Goal: Obtain resource: Obtain resource

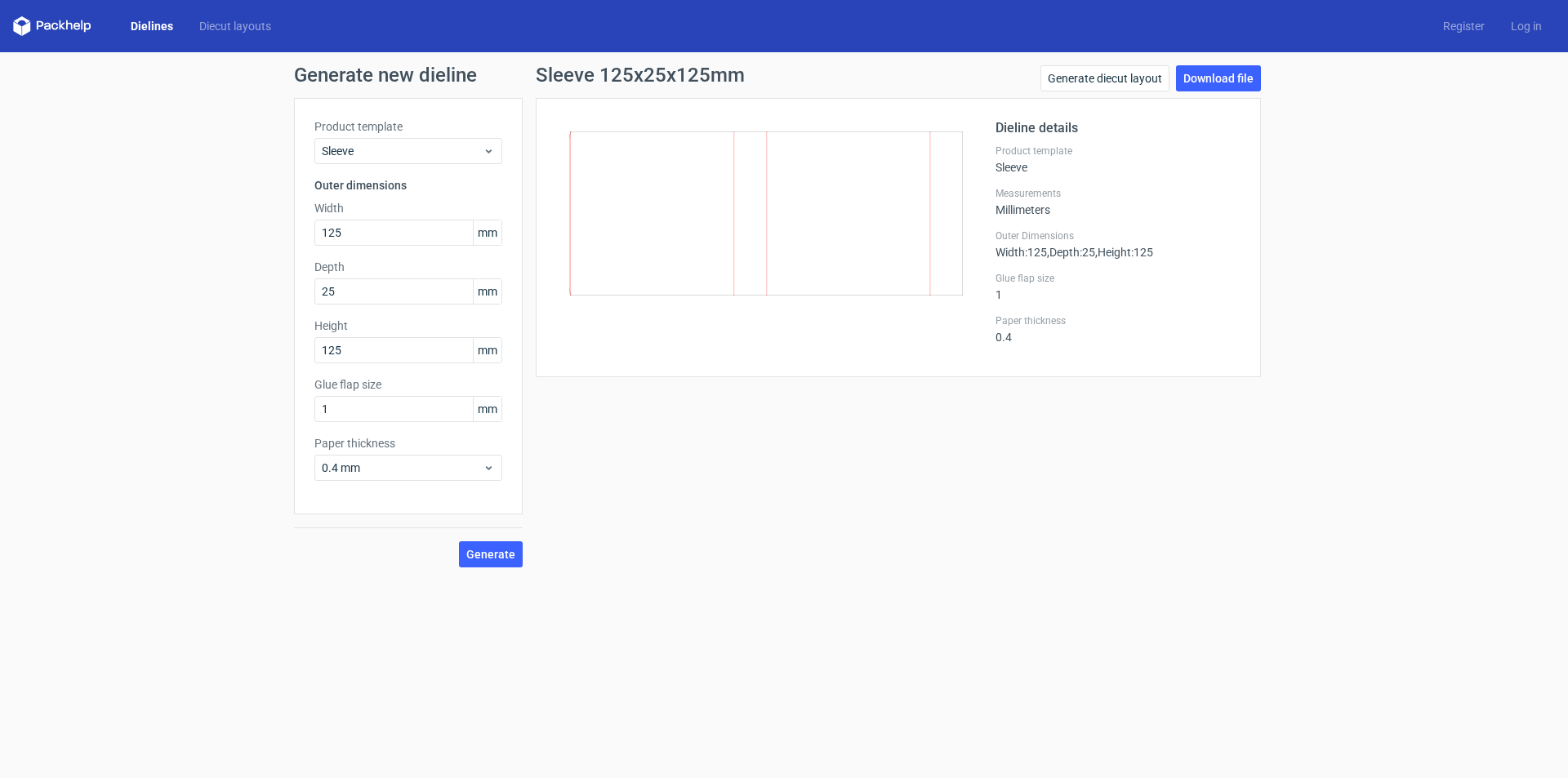
click at [478, 230] on span "mm" at bounding box center [487, 232] width 29 height 25
drag, startPoint x: 478, startPoint y: 230, endPoint x: 488, endPoint y: 232, distance: 10.2
click at [488, 232] on span "mm" at bounding box center [487, 232] width 29 height 25
click at [973, 540] on div "Sleeve 125x25x125mm Generate diecut layout Download file Dieline details Produc…" at bounding box center [898, 316] width 751 height 503
click at [1140, 77] on link "Generate diecut layout" at bounding box center [1105, 78] width 129 height 26
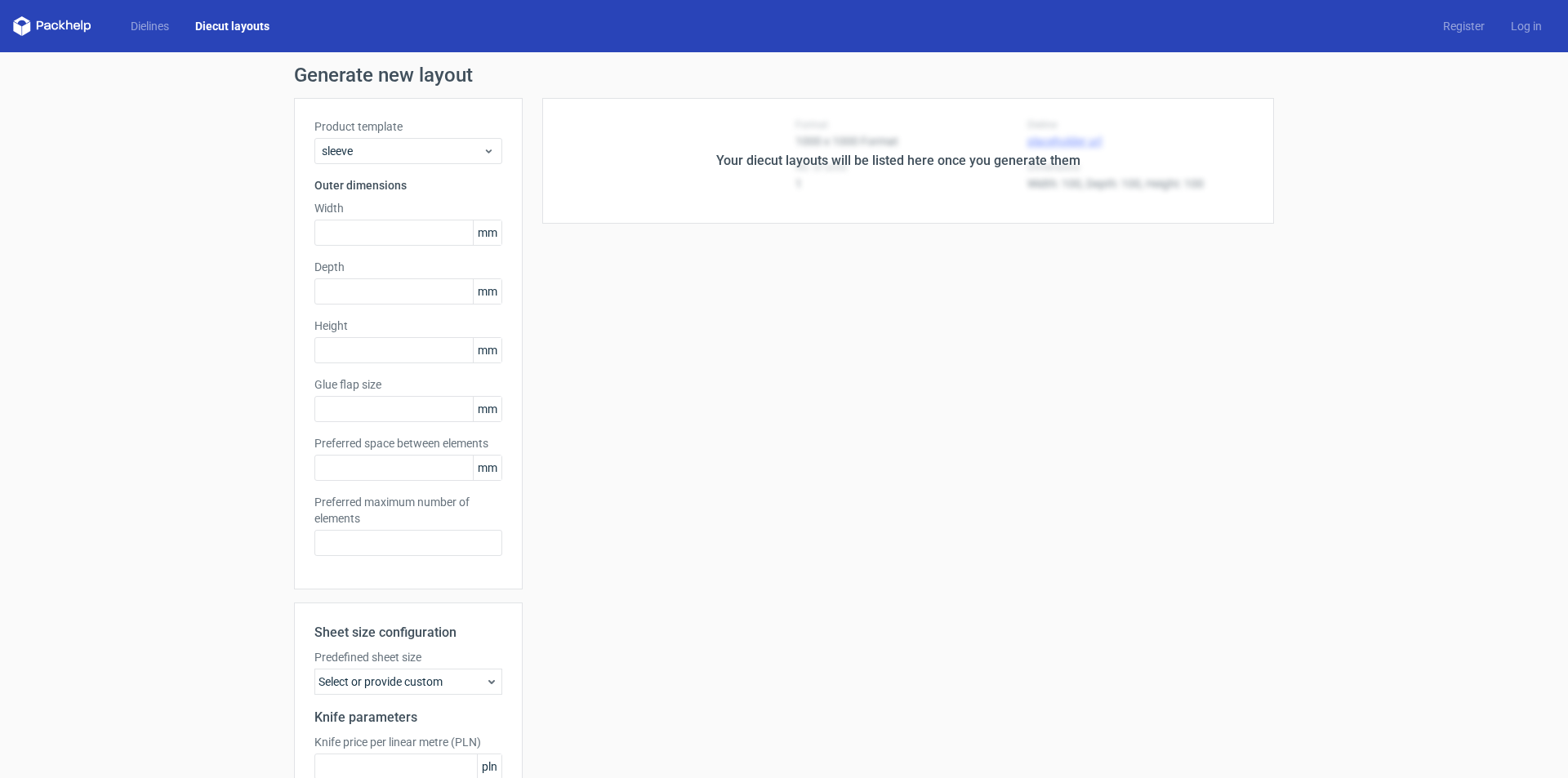
type input "125"
type input "25"
type input "125"
type input "1"
type input "5"
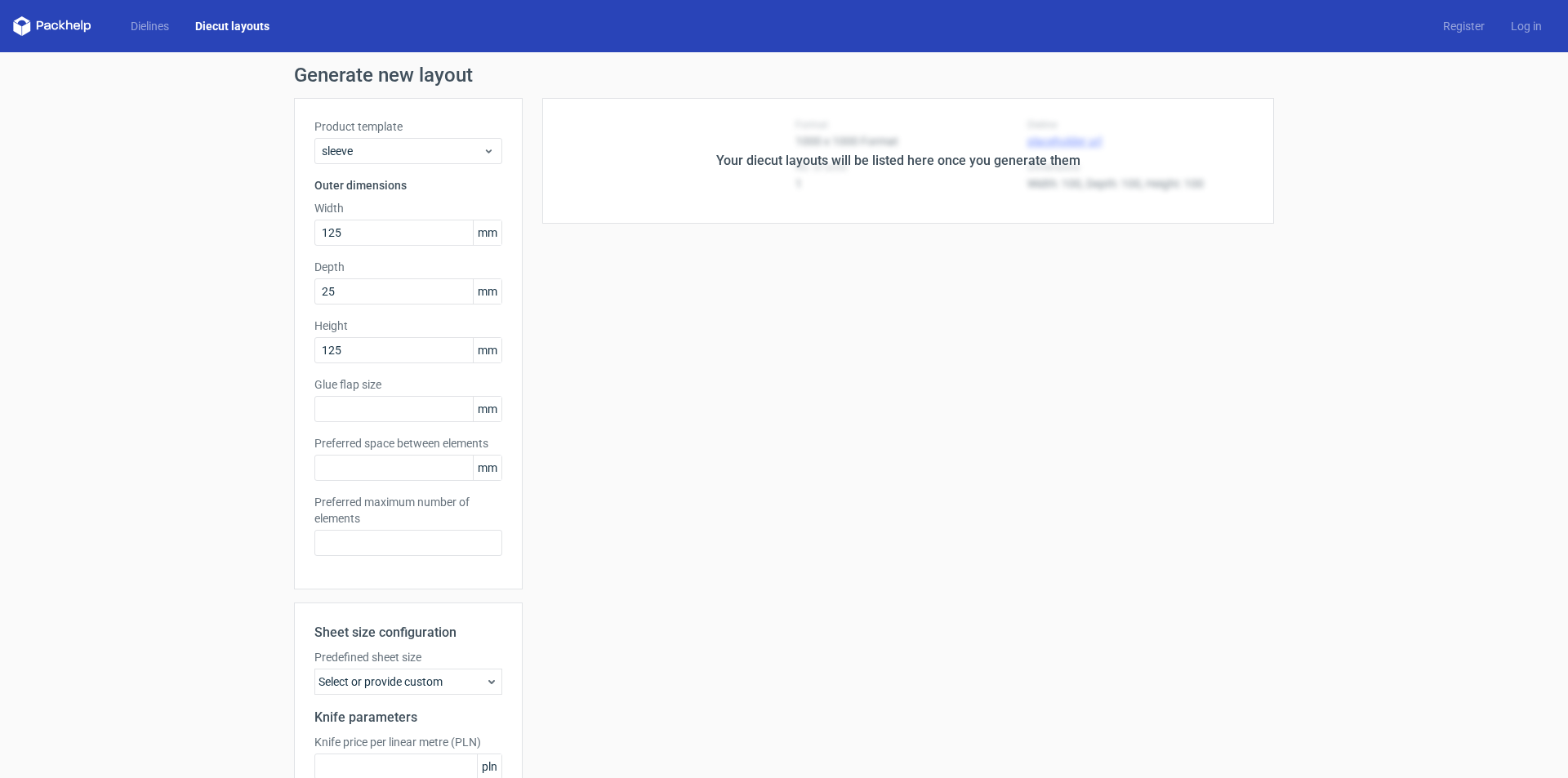
type input "48"
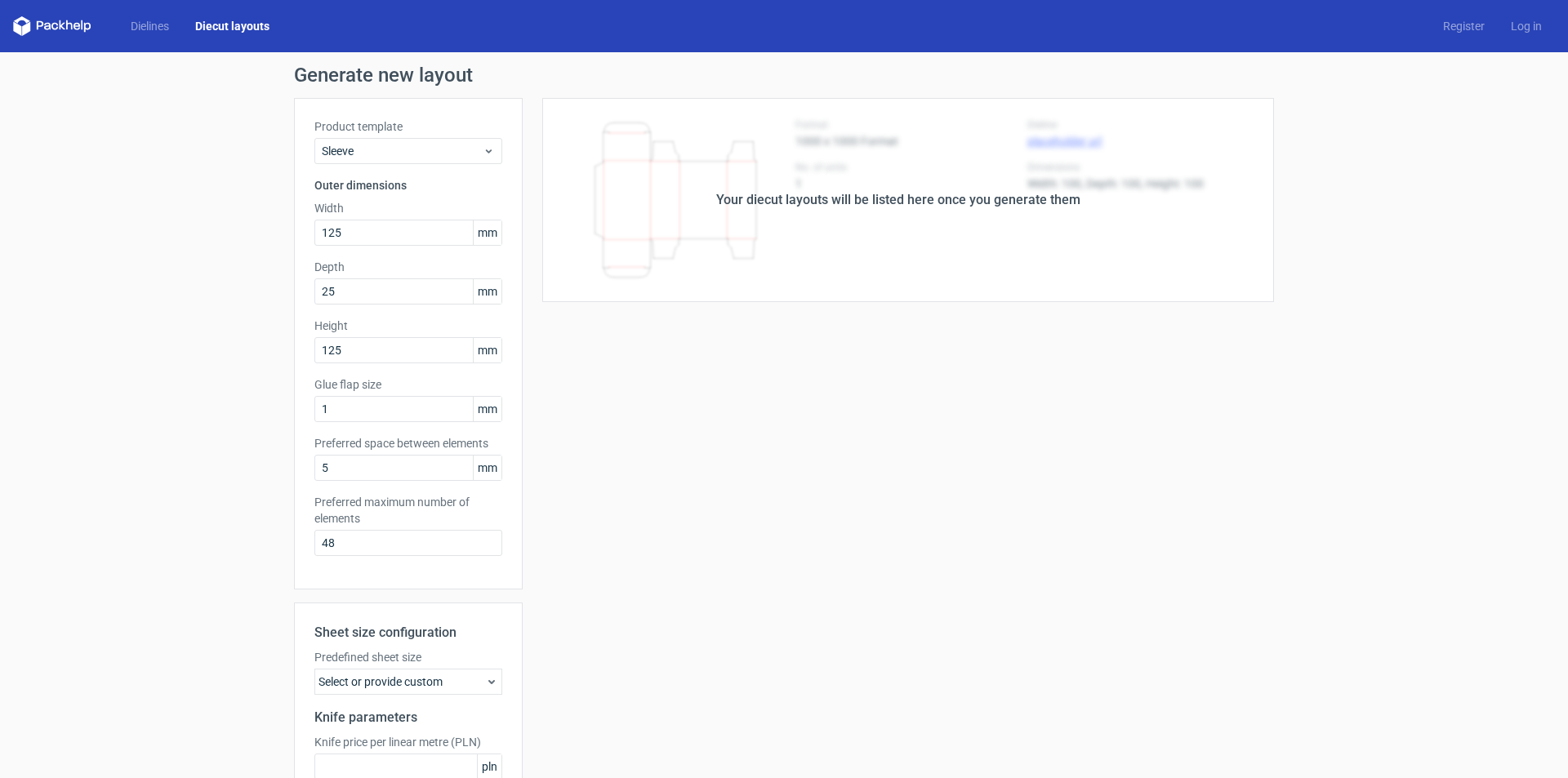
scroll to position [160, 0]
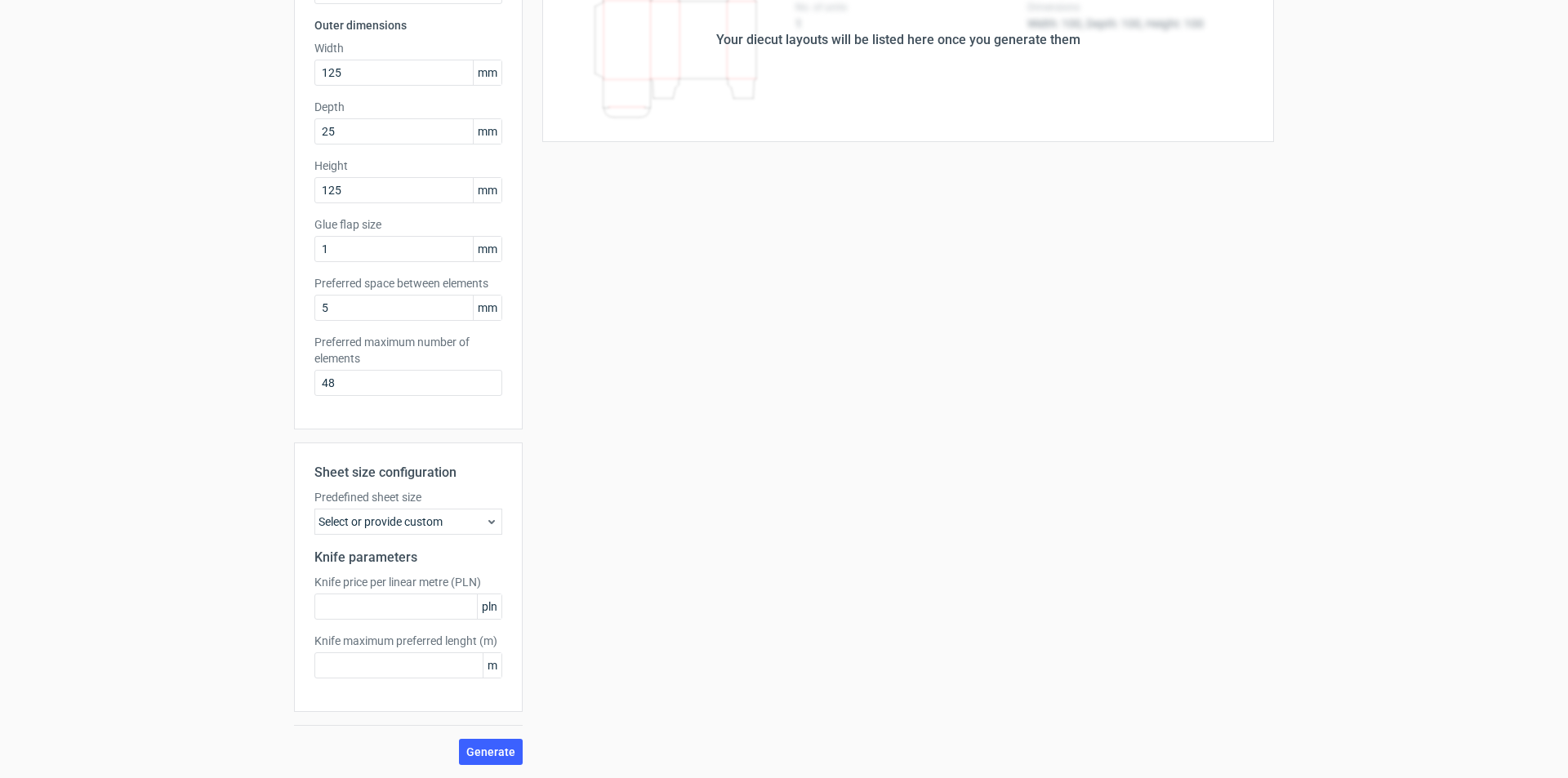
click at [414, 527] on div "Select or provide custom" at bounding box center [408, 521] width 188 height 26
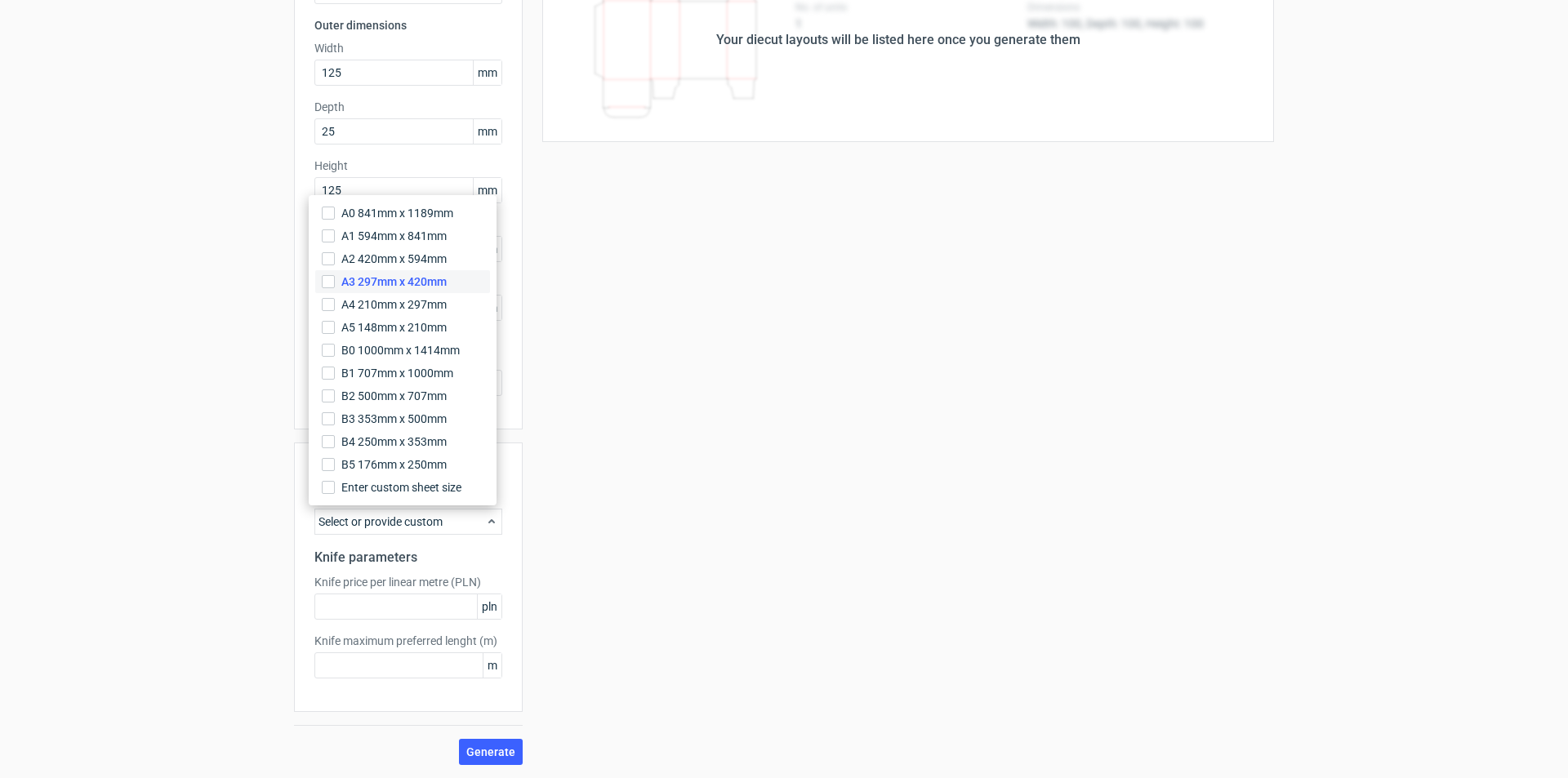
click at [394, 273] on span "A3 297mm x 420mm" at bounding box center [394, 281] width 106 height 17
click at [335, 275] on input "A3 297mm x 420mm" at bounding box center [328, 281] width 13 height 13
click at [419, 610] on input "text" at bounding box center [408, 606] width 188 height 26
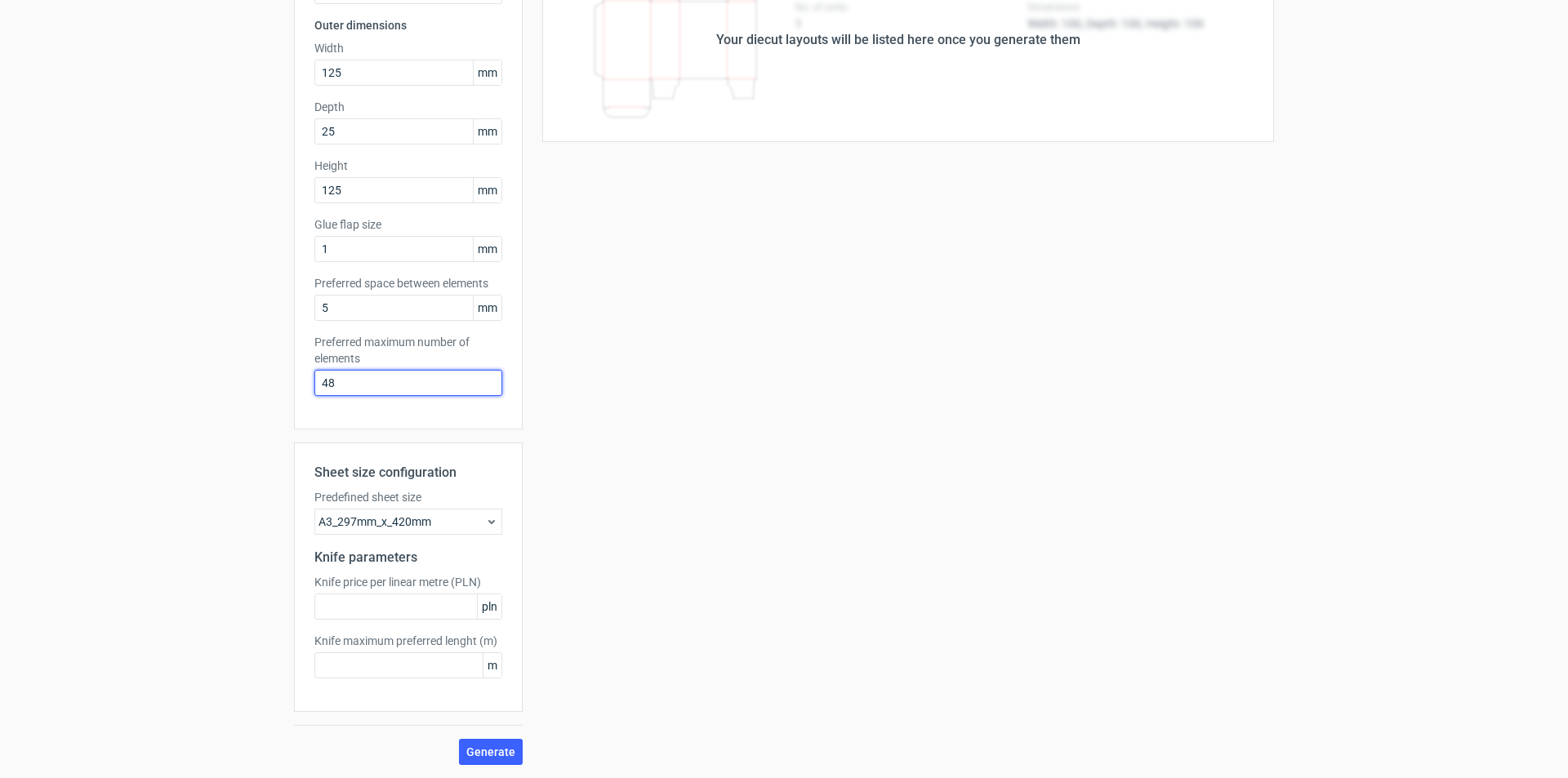
click at [446, 388] on input "48" at bounding box center [408, 383] width 188 height 26
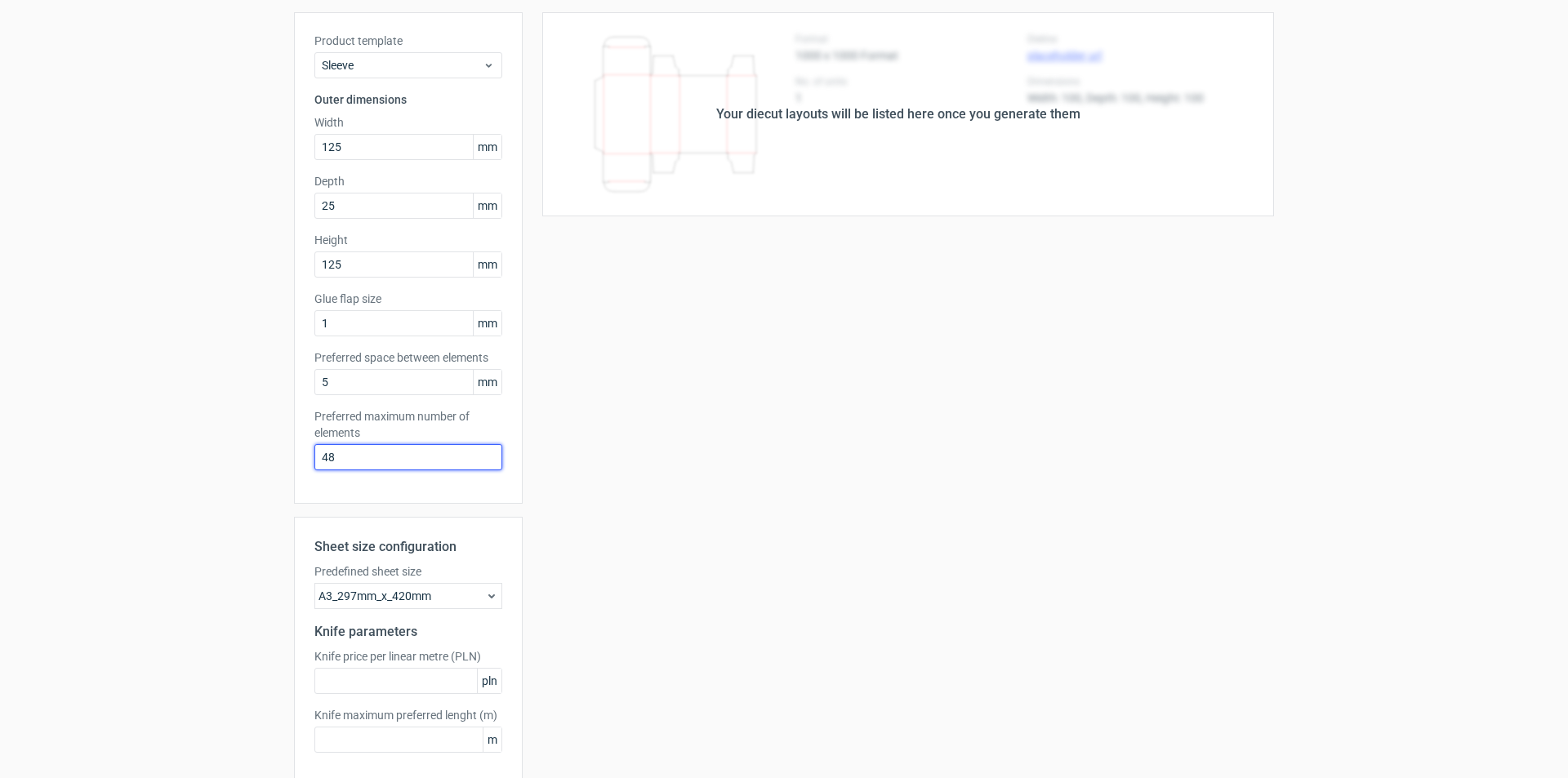
scroll to position [0, 0]
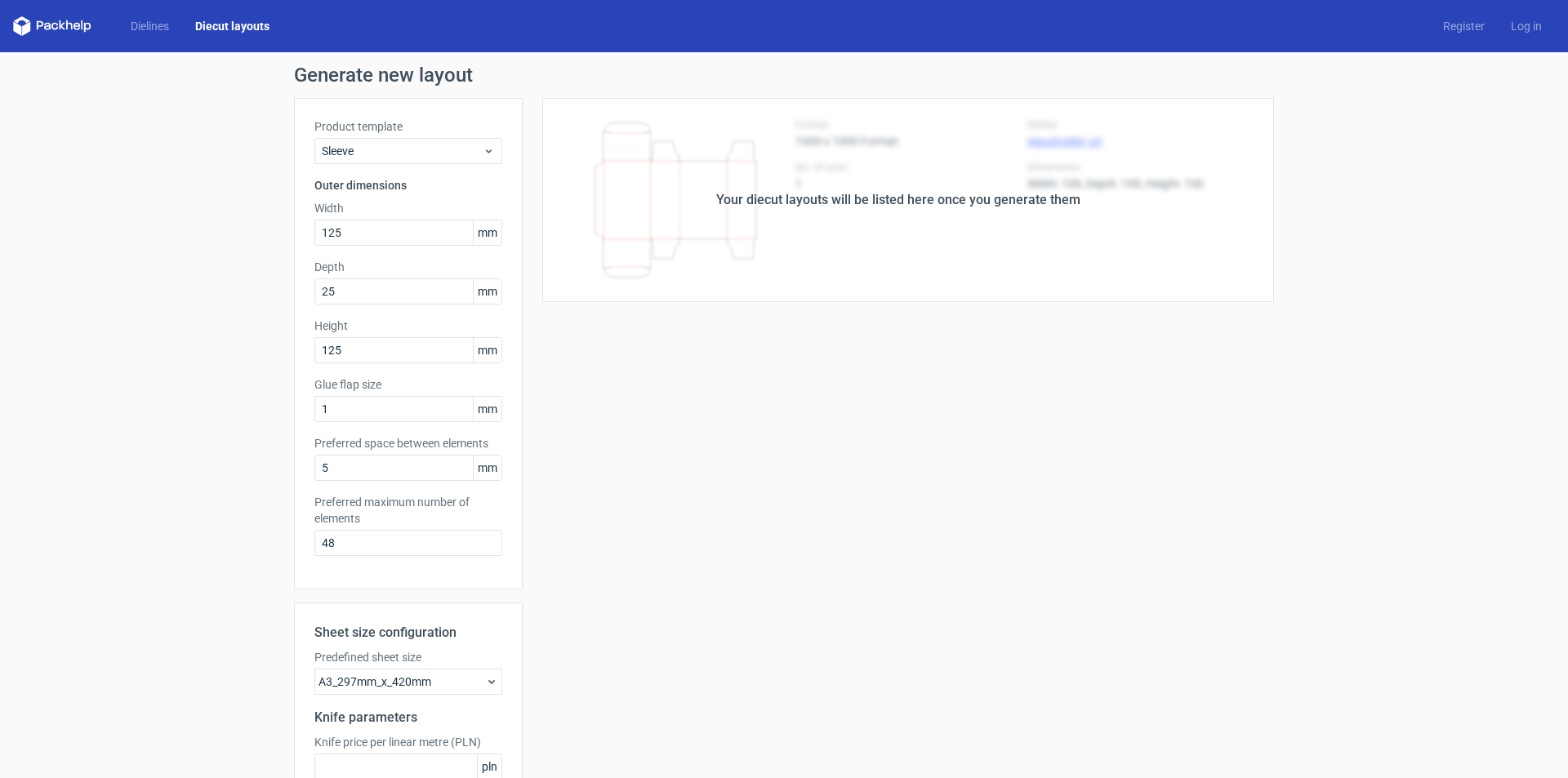
click at [230, 19] on link "Diecut layouts" at bounding box center [232, 26] width 101 height 17
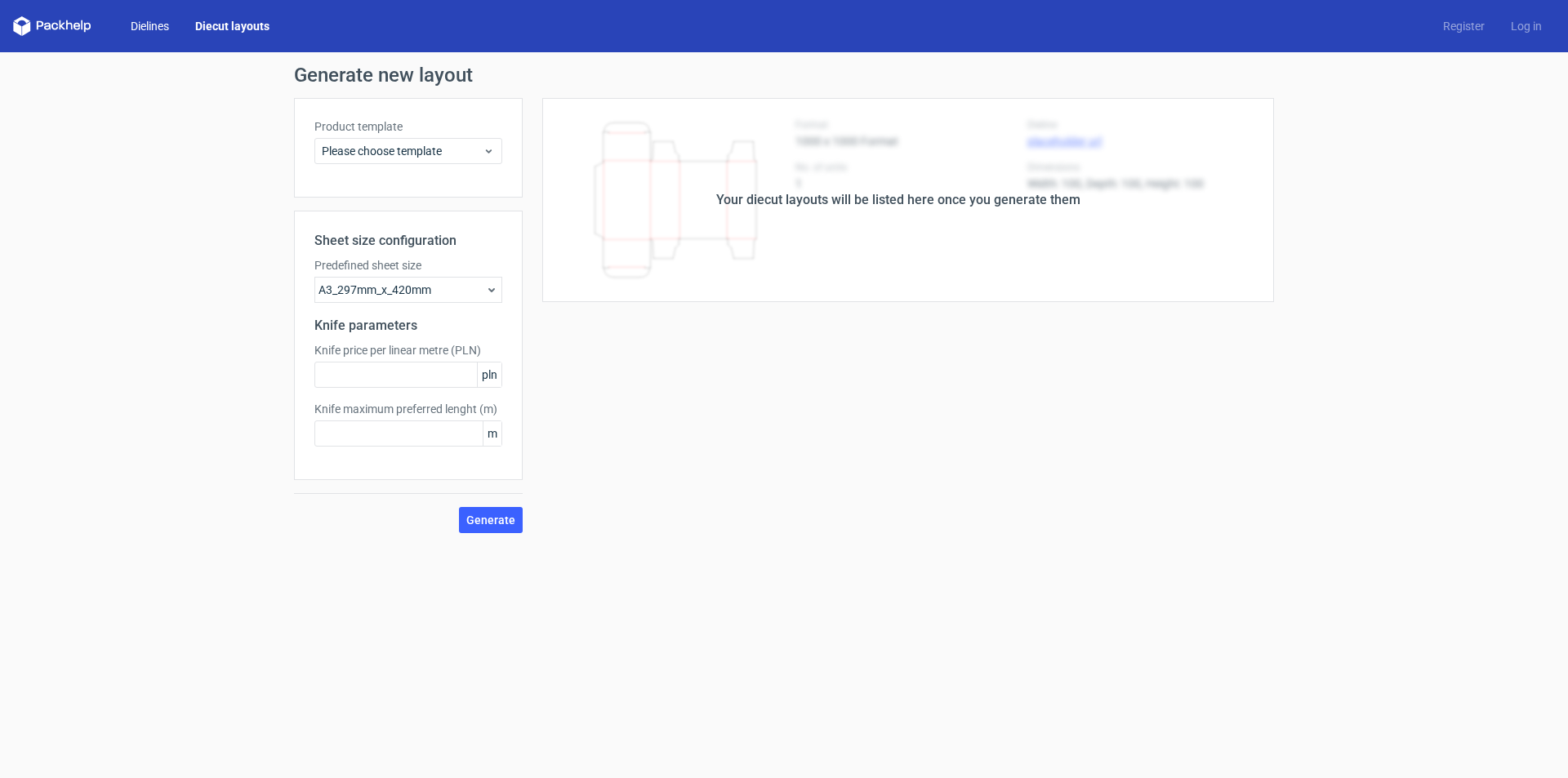
click at [162, 22] on link "Dielines" at bounding box center [149, 26] width 64 height 17
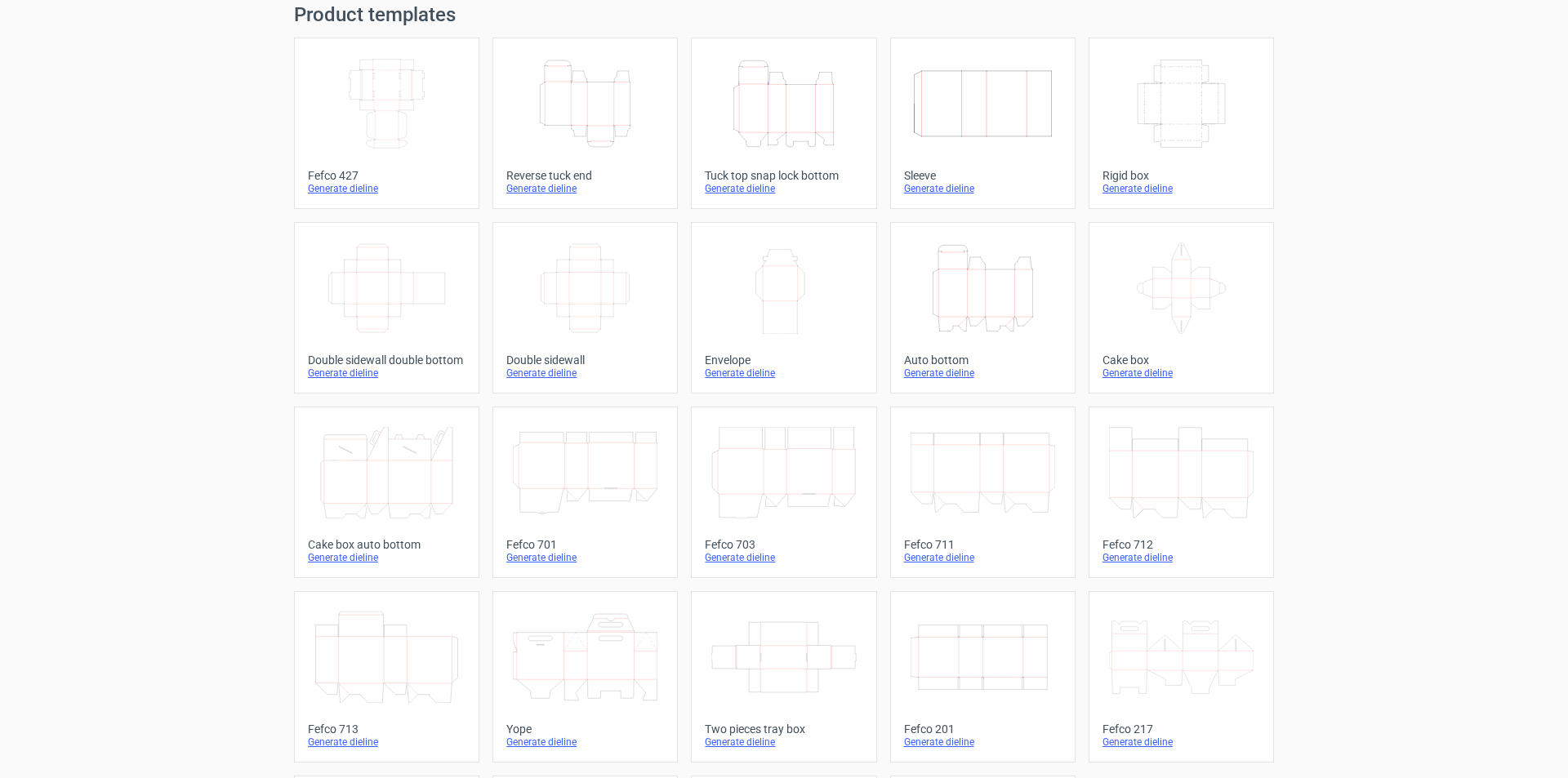
scroll to position [243, 0]
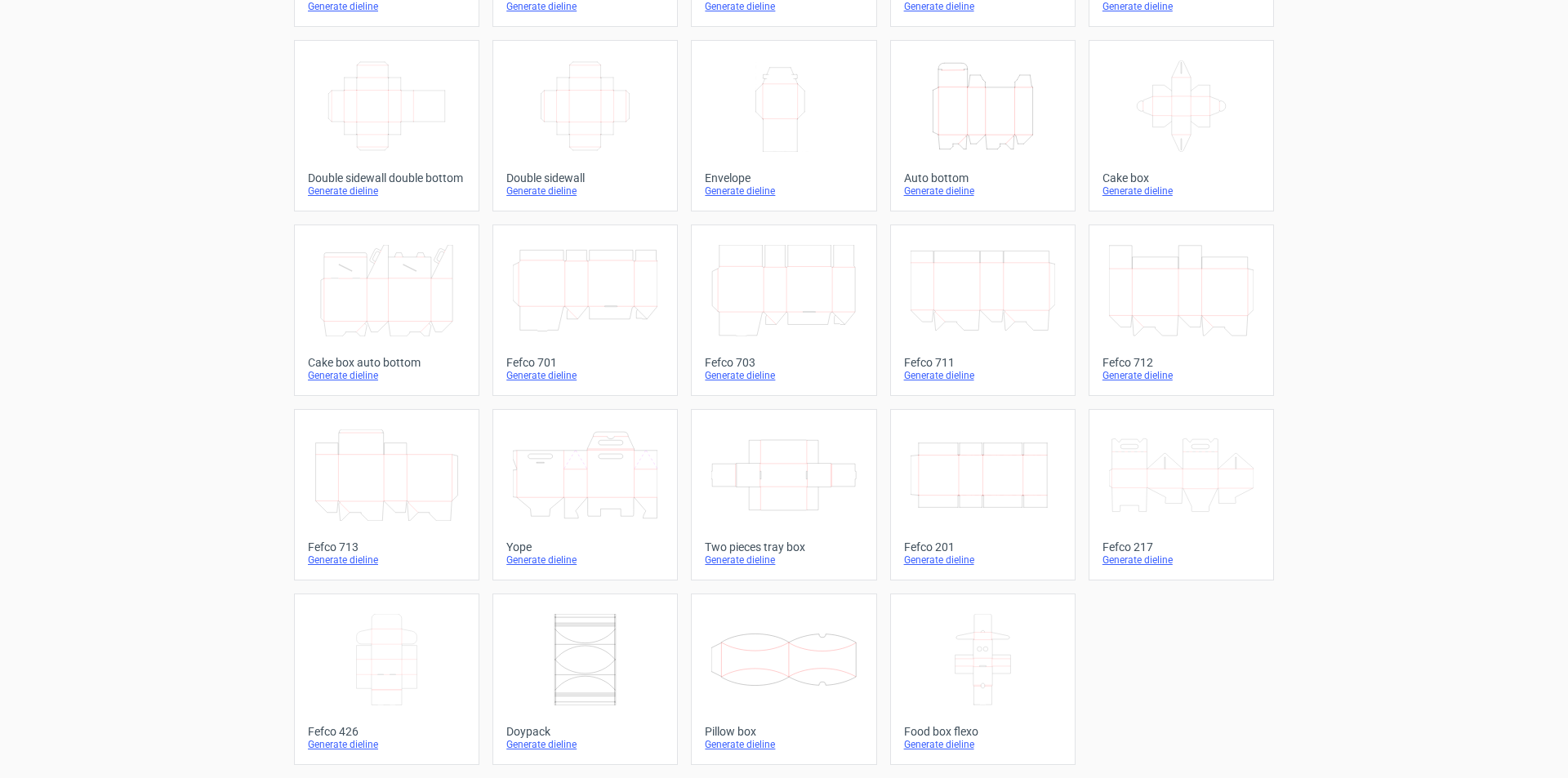
click at [1412, 428] on div "Product templates Width Depth Height Fefco 427 Generate dieline Height Depth Wi…" at bounding box center [784, 293] width 1568 height 969
click at [1398, 334] on div "Product templates Width Depth Height Fefco 427 Generate dieline Height Depth Wi…" at bounding box center [784, 293] width 1568 height 969
